Goal: Task Accomplishment & Management: Use online tool/utility

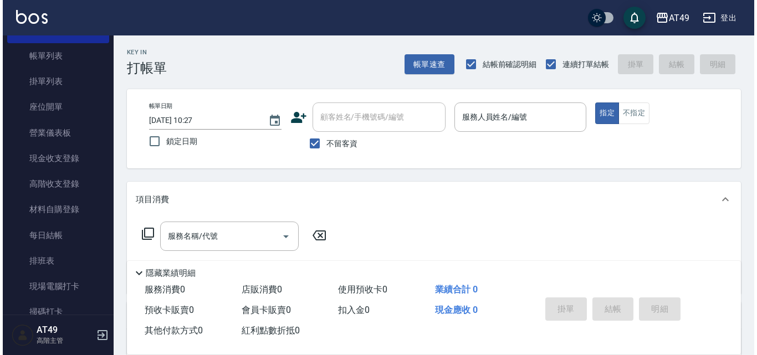
scroll to position [166, 0]
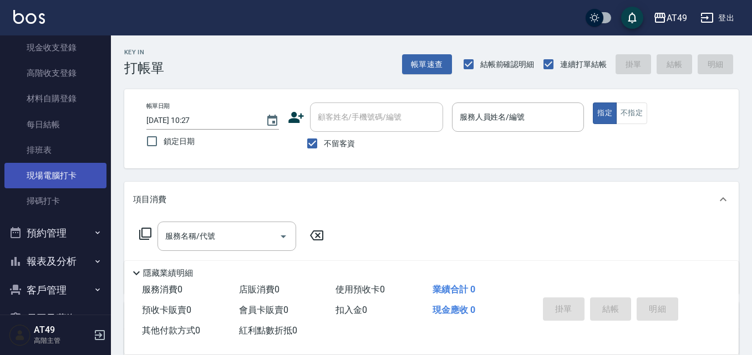
click at [62, 175] on link "現場電腦打卡" at bounding box center [55, 176] width 102 height 26
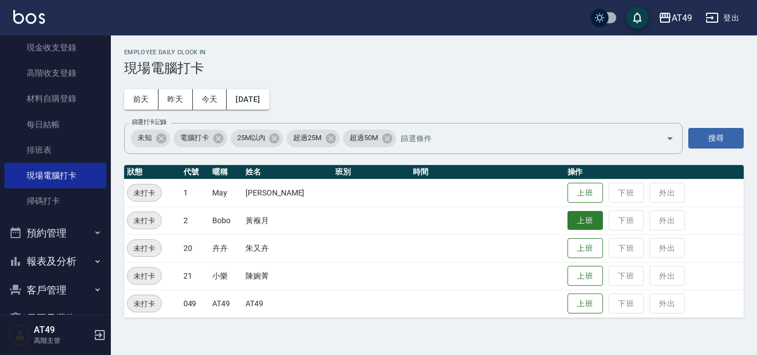
click at [589, 228] on button "上班" at bounding box center [585, 220] width 35 height 19
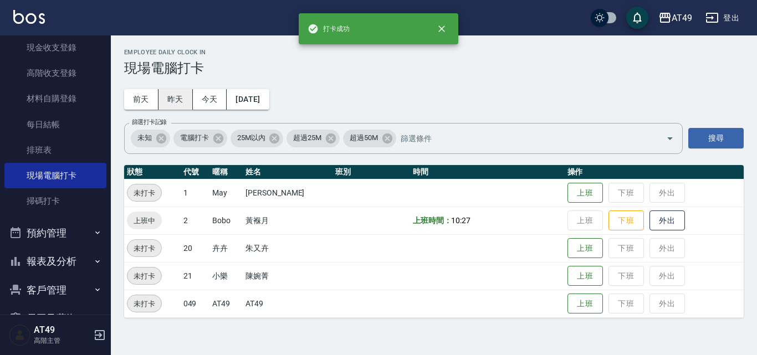
click at [174, 106] on button "昨天" at bounding box center [176, 99] width 34 height 21
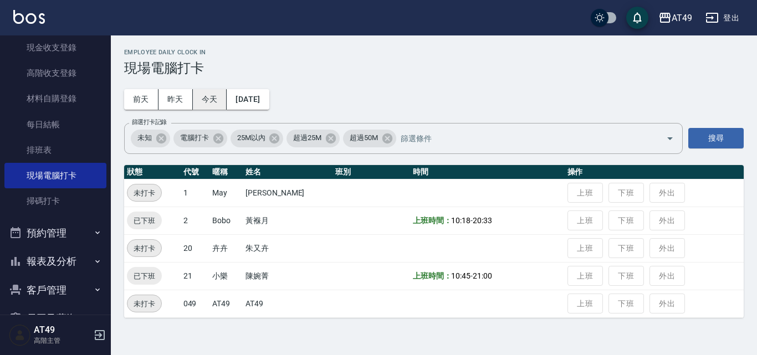
click at [211, 101] on button "今天" at bounding box center [210, 99] width 34 height 21
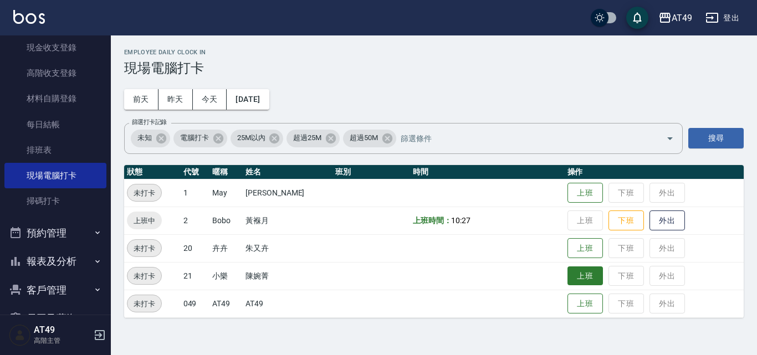
click at [583, 278] on button "上班" at bounding box center [585, 276] width 35 height 19
